Goal: Browse casually: Explore the website without a specific task or goal

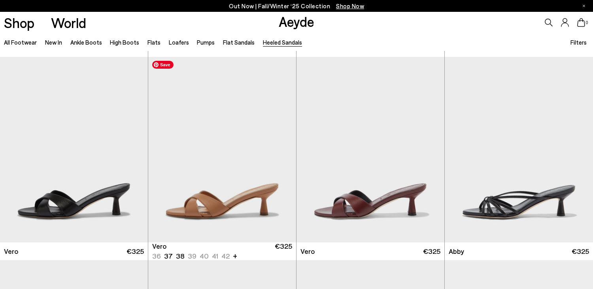
scroll to position [239, 0]
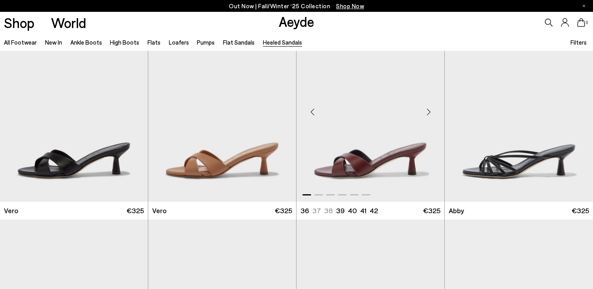
click at [428, 113] on div "Next slide" at bounding box center [429, 112] width 24 height 24
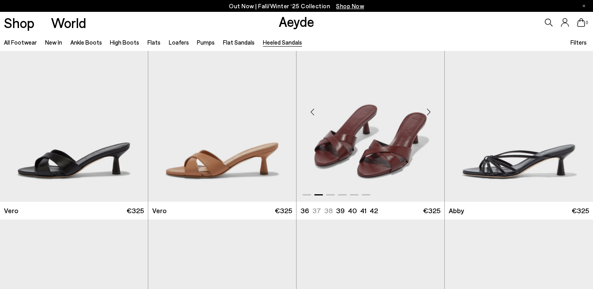
click at [428, 113] on div "Next slide" at bounding box center [429, 112] width 24 height 24
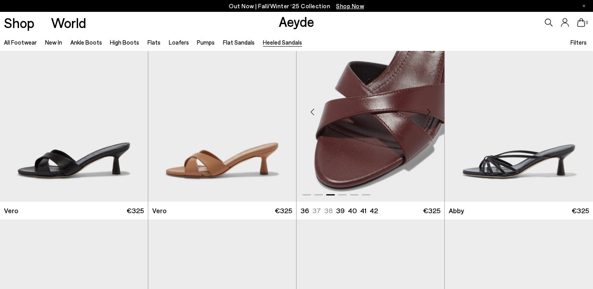
click at [428, 113] on div "Next slide" at bounding box center [429, 112] width 24 height 24
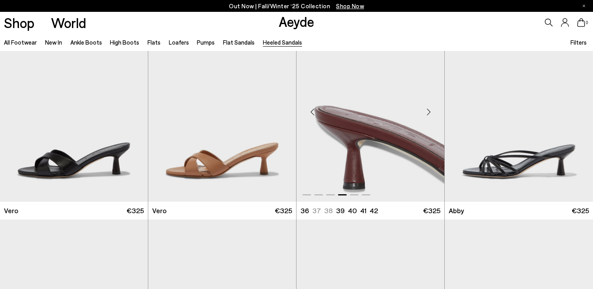
click at [428, 113] on div "Next slide" at bounding box center [429, 112] width 24 height 24
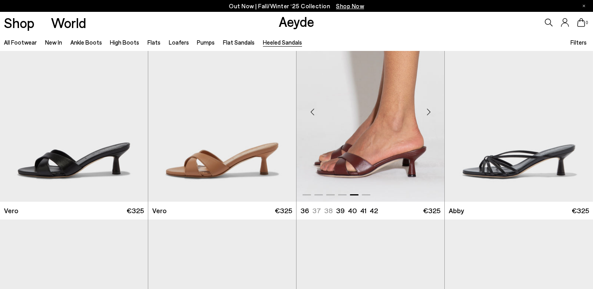
click at [428, 113] on div "Next slide" at bounding box center [429, 112] width 24 height 24
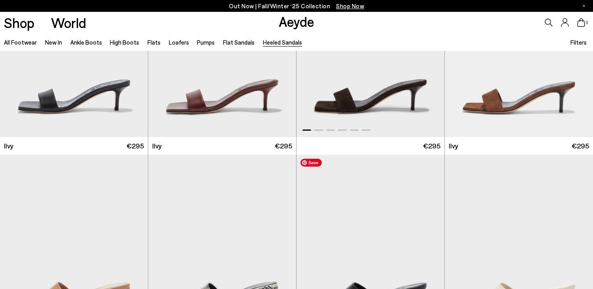
scroll to position [1709, 0]
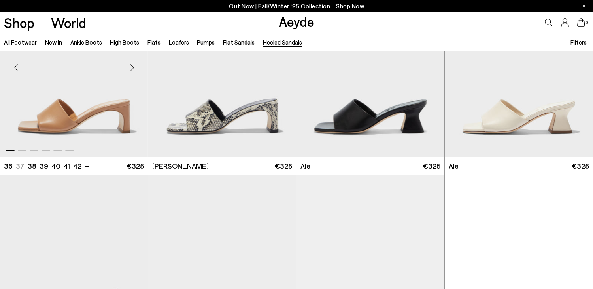
click at [131, 71] on div "Next slide" at bounding box center [132, 68] width 24 height 24
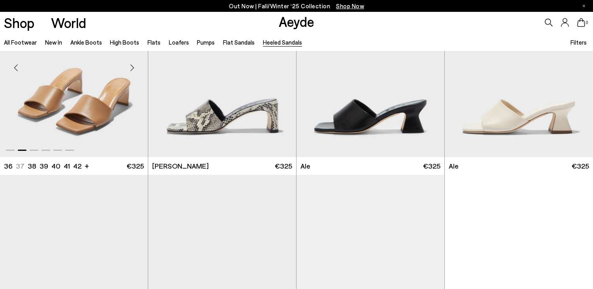
click at [131, 71] on div "Next slide" at bounding box center [132, 68] width 24 height 24
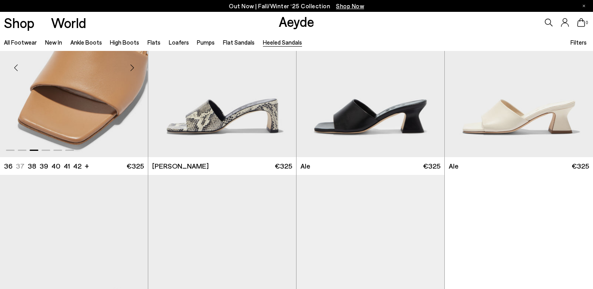
click at [131, 71] on div "Next slide" at bounding box center [132, 68] width 24 height 24
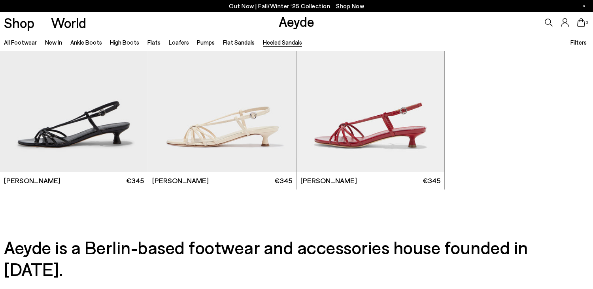
scroll to position [2059, 0]
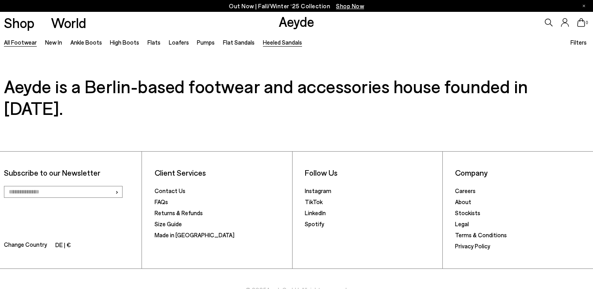
click at [24, 43] on link "All Footwear" at bounding box center [20, 42] width 33 height 7
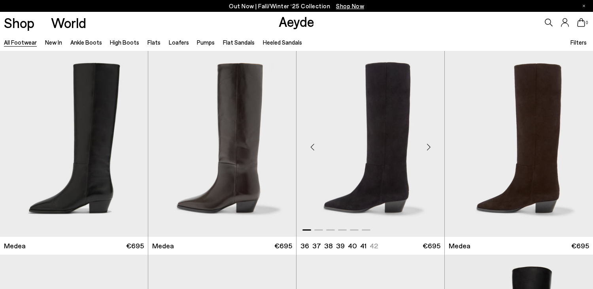
click at [426, 146] on div "Next slide" at bounding box center [429, 147] width 24 height 24
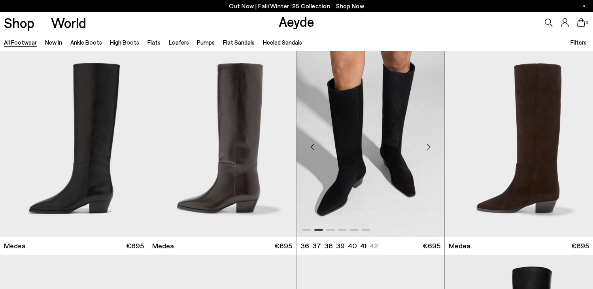
click at [426, 146] on div "Next slide" at bounding box center [429, 147] width 24 height 24
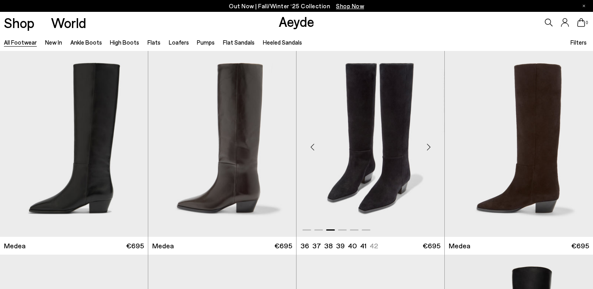
click at [426, 146] on div "Next slide" at bounding box center [429, 147] width 24 height 24
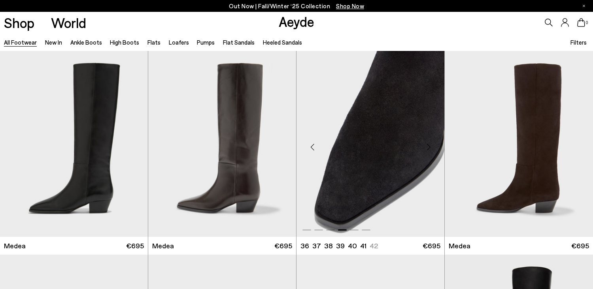
click at [426, 146] on div "Next slide" at bounding box center [429, 147] width 24 height 24
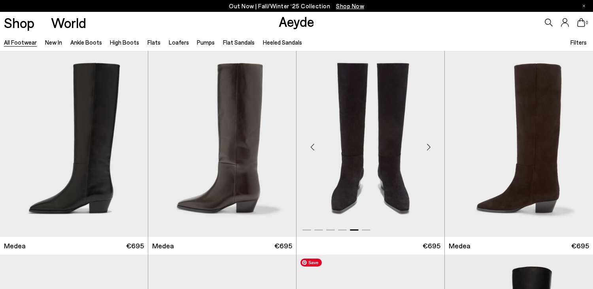
scroll to position [254, 0]
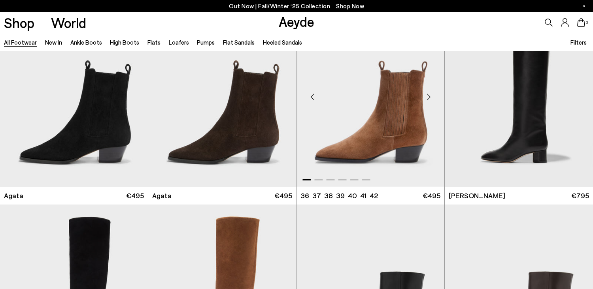
click at [431, 96] on div "Next slide" at bounding box center [429, 97] width 24 height 24
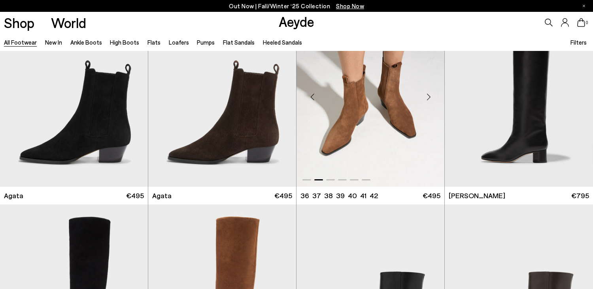
click at [431, 96] on div "Next slide" at bounding box center [429, 97] width 24 height 24
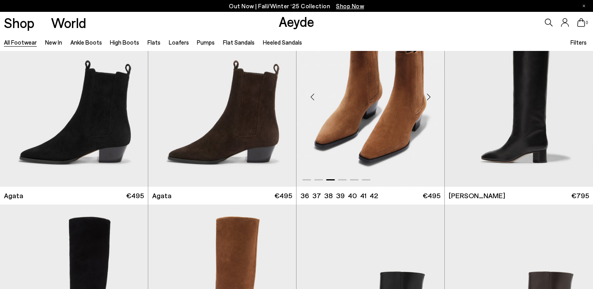
click at [431, 96] on div "Next slide" at bounding box center [429, 97] width 24 height 24
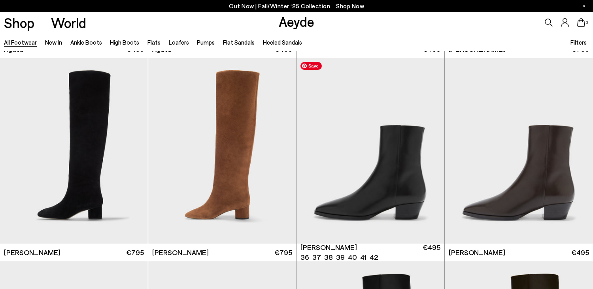
scroll to position [406, 0]
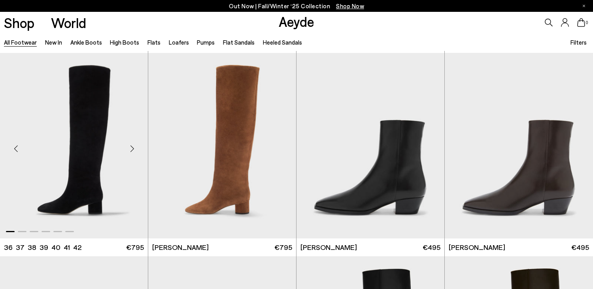
click at [128, 145] on div "Next slide" at bounding box center [132, 149] width 24 height 24
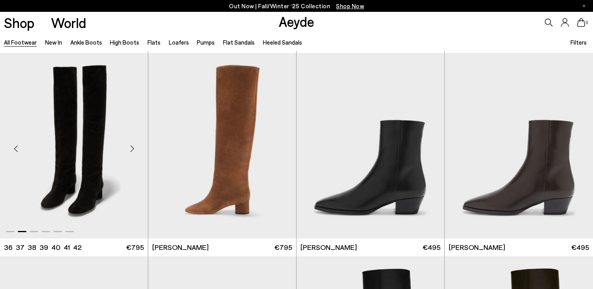
click at [128, 145] on div "Next slide" at bounding box center [132, 149] width 24 height 24
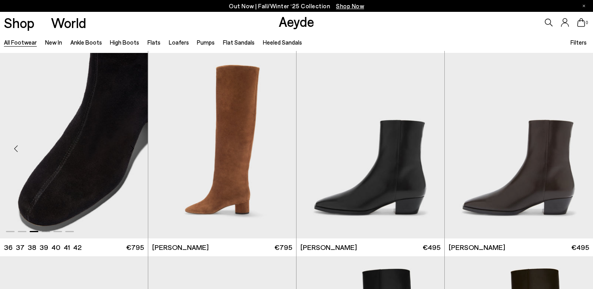
click at [128, 145] on div "Next slide" at bounding box center [132, 149] width 24 height 24
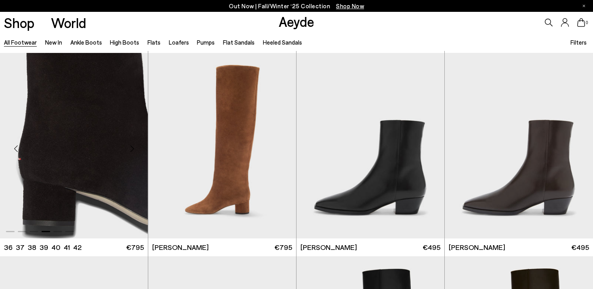
click at [128, 145] on div "Next slide" at bounding box center [132, 149] width 24 height 24
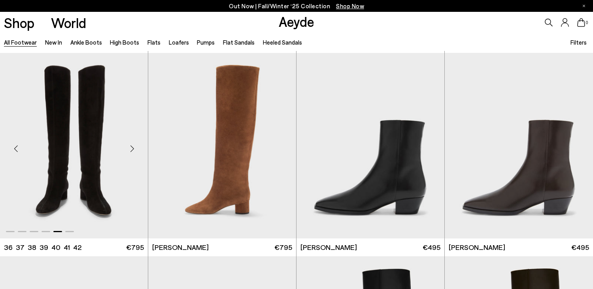
click at [128, 145] on div "Next slide" at bounding box center [132, 149] width 24 height 24
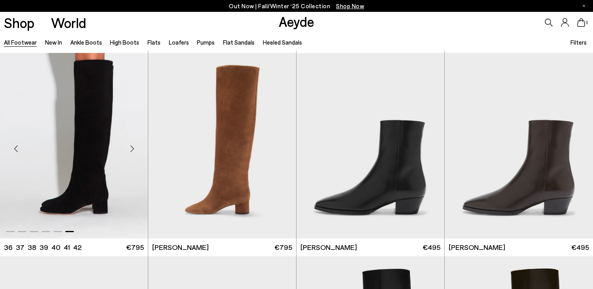
click at [128, 145] on div "Next slide" at bounding box center [132, 149] width 24 height 24
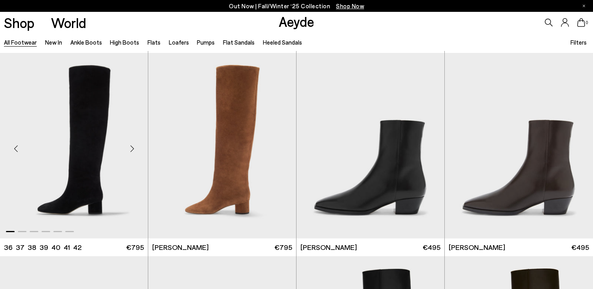
click at [128, 145] on div "Next slide" at bounding box center [132, 149] width 24 height 24
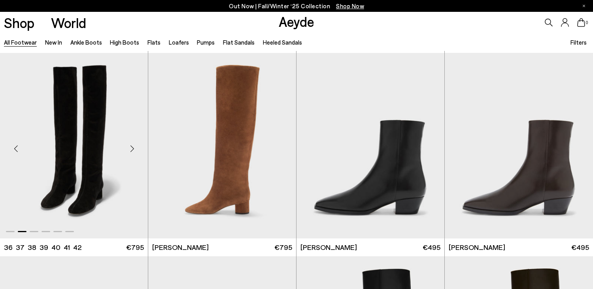
click at [128, 145] on div "Next slide" at bounding box center [132, 149] width 24 height 24
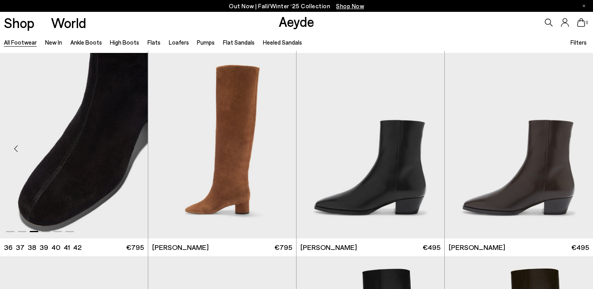
click at [128, 145] on div "Next slide" at bounding box center [132, 149] width 24 height 24
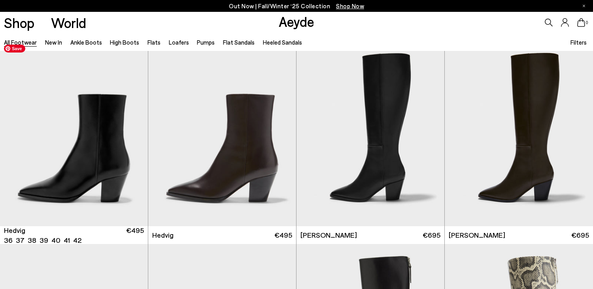
scroll to position [624, 0]
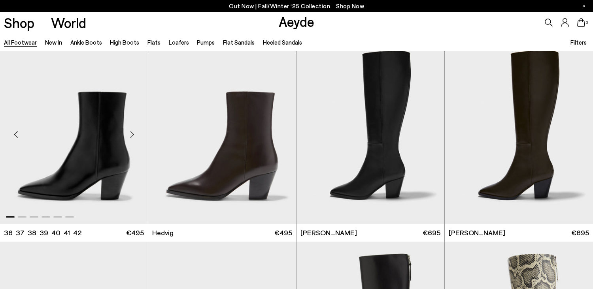
click at [134, 131] on div "Next slide" at bounding box center [132, 135] width 24 height 24
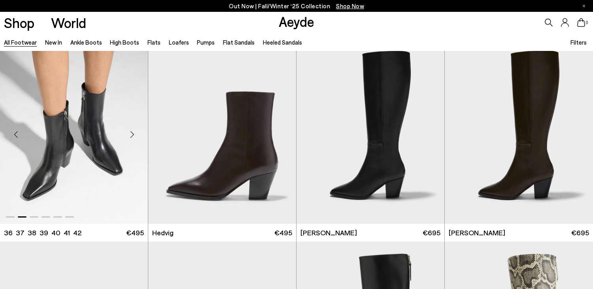
click at [134, 131] on div "Next slide" at bounding box center [132, 135] width 24 height 24
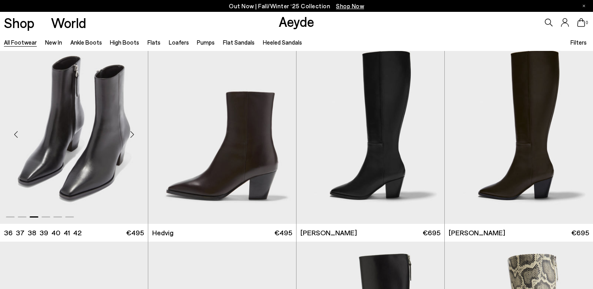
click at [134, 131] on div "Next slide" at bounding box center [132, 135] width 24 height 24
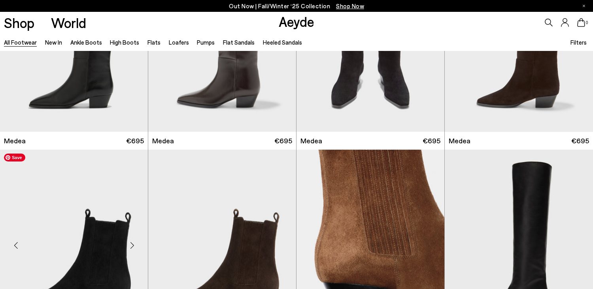
scroll to position [227, 0]
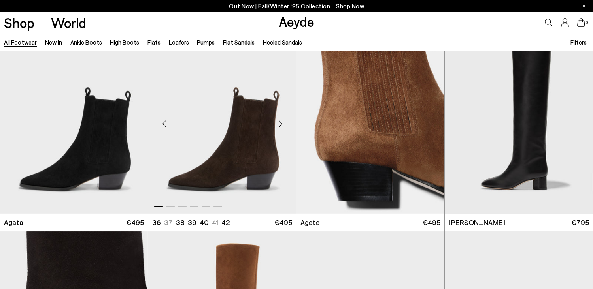
click at [164, 123] on div "Previous slide" at bounding box center [164, 124] width 24 height 24
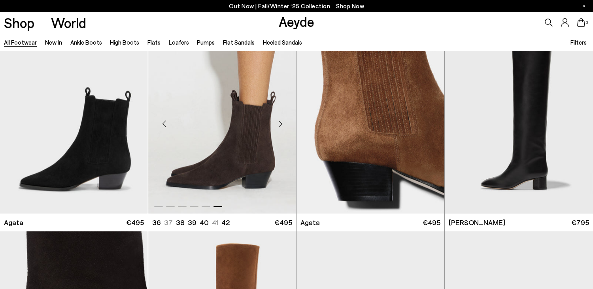
click at [164, 123] on div "Previous slide" at bounding box center [164, 124] width 24 height 24
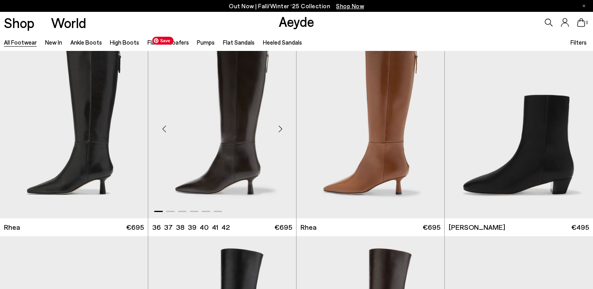
scroll to position [1835, 0]
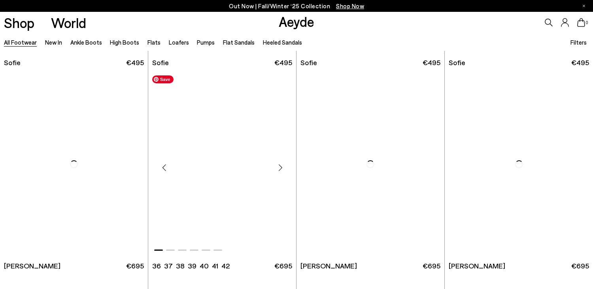
scroll to position [3055, 0]
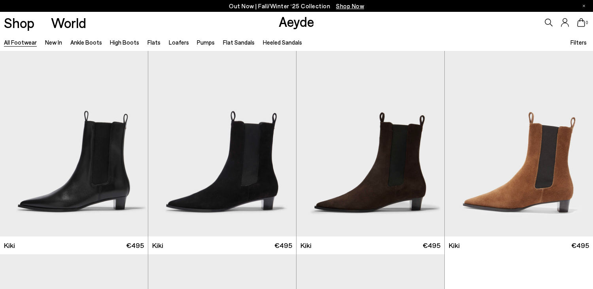
scroll to position [3279, 0]
